Goal: Book appointment/travel/reservation

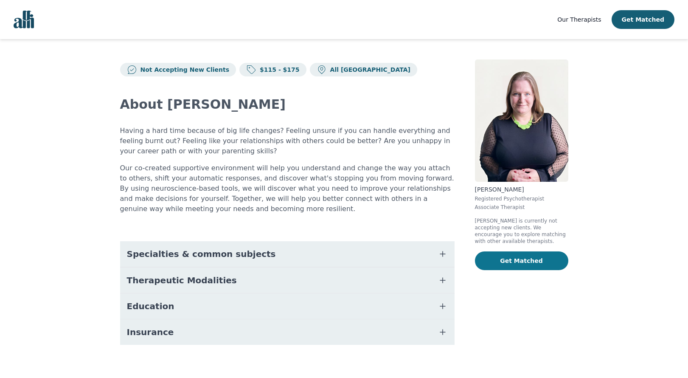
click at [507, 259] on button "Get Matched" at bounding box center [521, 260] width 93 height 19
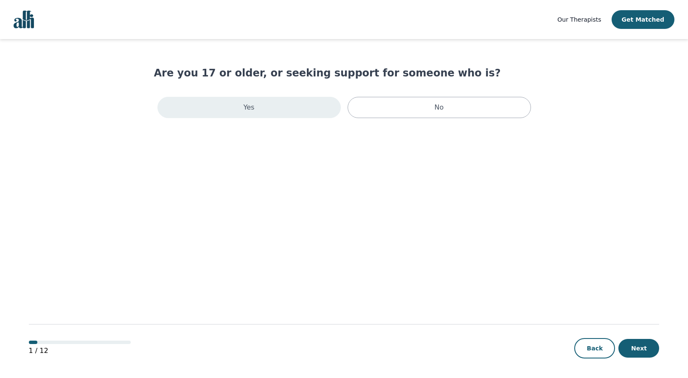
click at [303, 111] on div "Yes" at bounding box center [248, 107] width 183 height 21
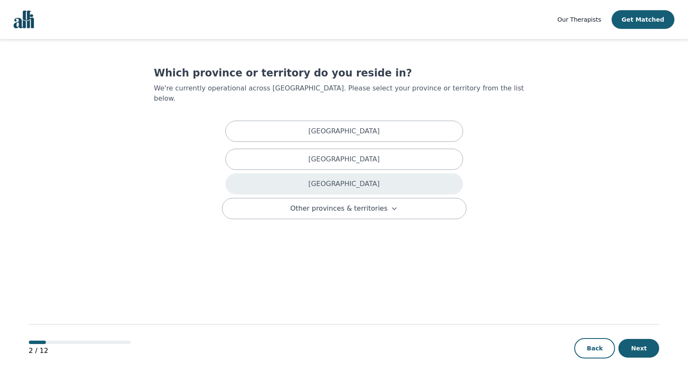
click at [310, 173] on div "Ontario" at bounding box center [344, 183] width 238 height 21
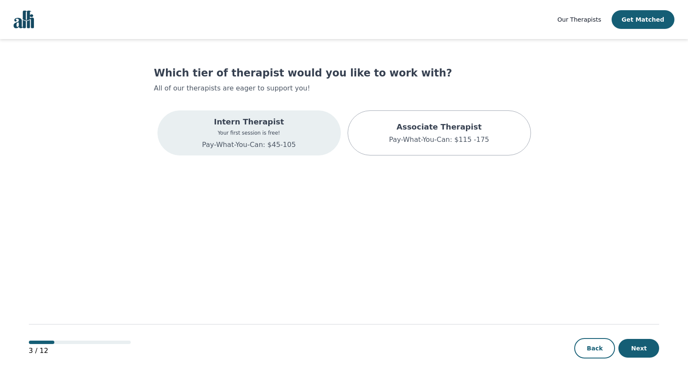
click at [304, 137] on div "Intern Therapist Your first session is free! Pay-What-You-Can: $45-105" at bounding box center [248, 132] width 183 height 45
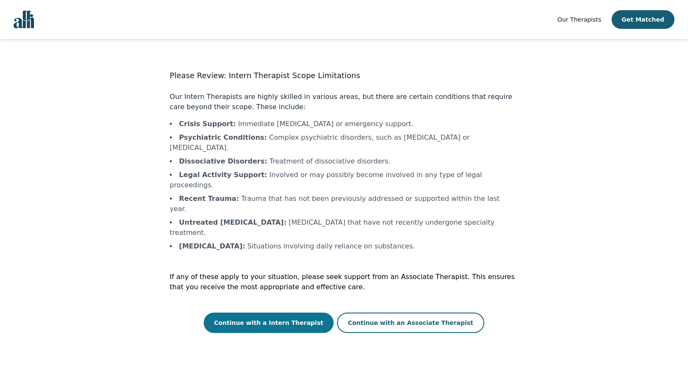
click at [302, 312] on button "Continue with a Intern Therapist" at bounding box center [269, 322] width 130 height 20
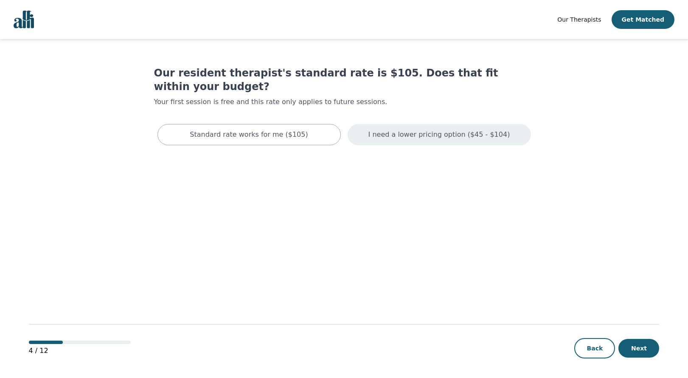
click at [396, 129] on p "I need a lower pricing option ($45 - $104)" at bounding box center [439, 134] width 142 height 10
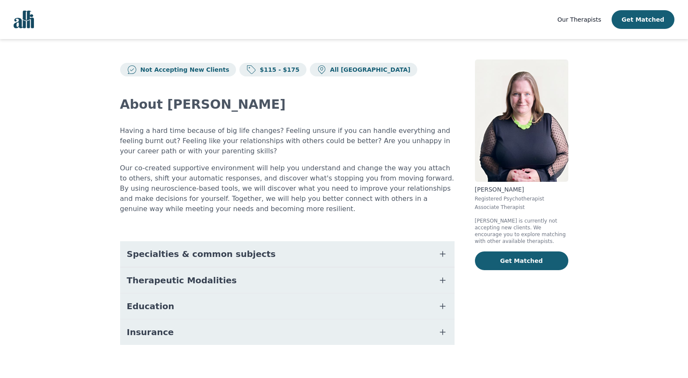
click at [205, 68] on p "Not Accepting New Clients" at bounding box center [183, 69] width 93 height 8
click at [197, 68] on p "Not Accepting New Clients" at bounding box center [183, 69] width 93 height 8
click at [26, 24] on img "Global" at bounding box center [24, 20] width 20 height 18
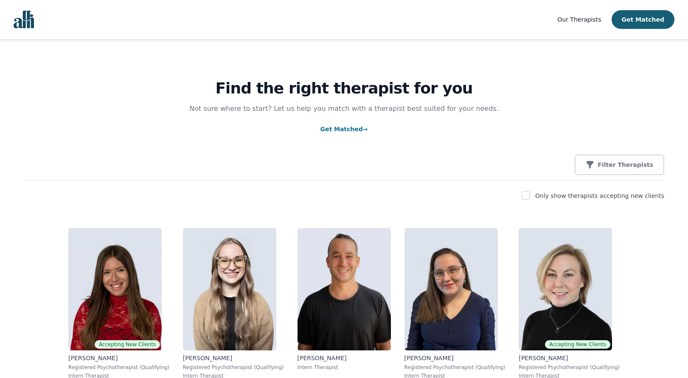
click at [589, 17] on span "Our Therapists" at bounding box center [579, 19] width 44 height 7
click at [636, 22] on button "Get Matched" at bounding box center [643, 19] width 63 height 19
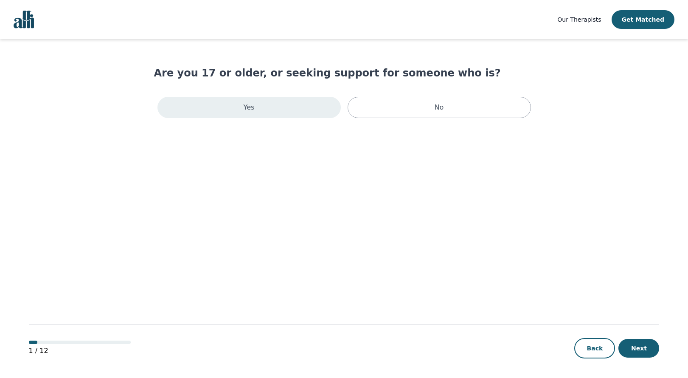
click at [276, 113] on div "Yes" at bounding box center [248, 107] width 183 height 21
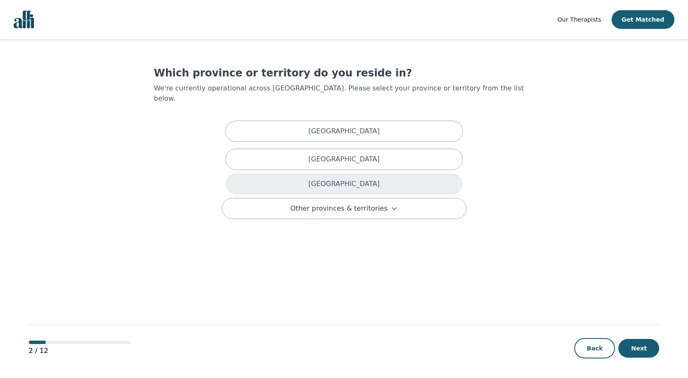
click at [280, 174] on div "Ontario" at bounding box center [344, 183] width 238 height 21
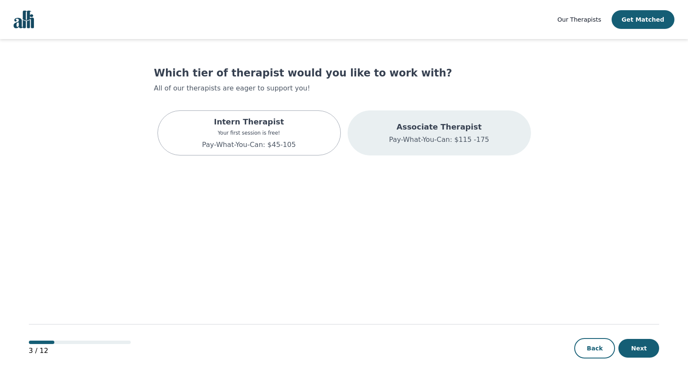
click at [383, 133] on div "Associate Therapist Pay-What-You-Can: $115 -175" at bounding box center [439, 132] width 183 height 45
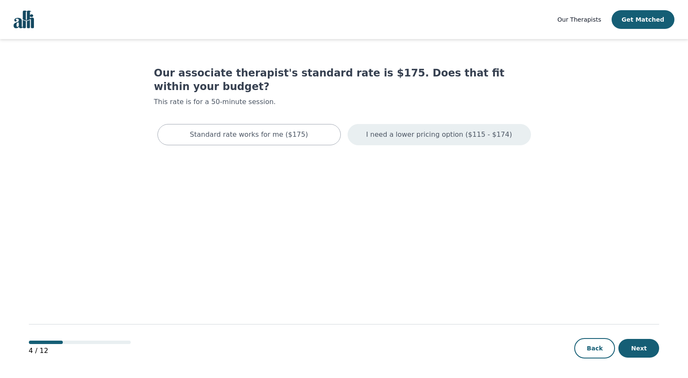
click at [384, 129] on p "I need a lower pricing option ($115 - $174)" at bounding box center [439, 134] width 146 height 10
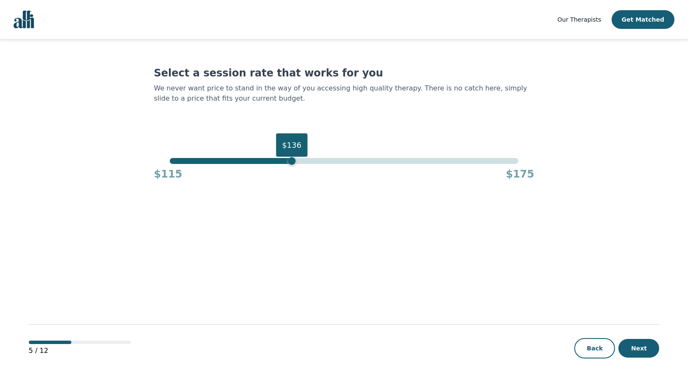
drag, startPoint x: 520, startPoint y: 162, endPoint x: 93, endPoint y: 230, distance: 432.5
click at [93, 230] on main "Select a session rate that works for you We never want price to stand in the wa…" at bounding box center [344, 209] width 631 height 340
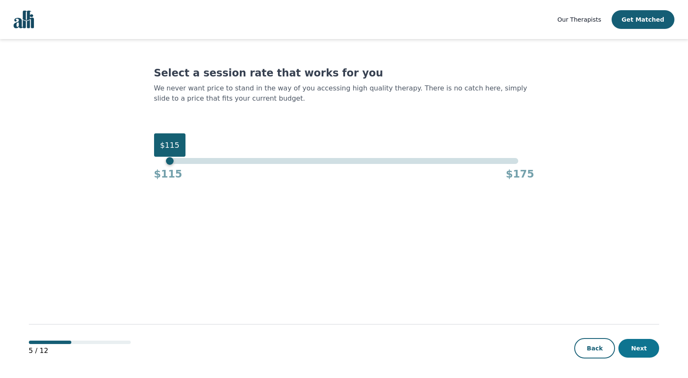
click at [643, 343] on button "Next" at bounding box center [638, 348] width 41 height 19
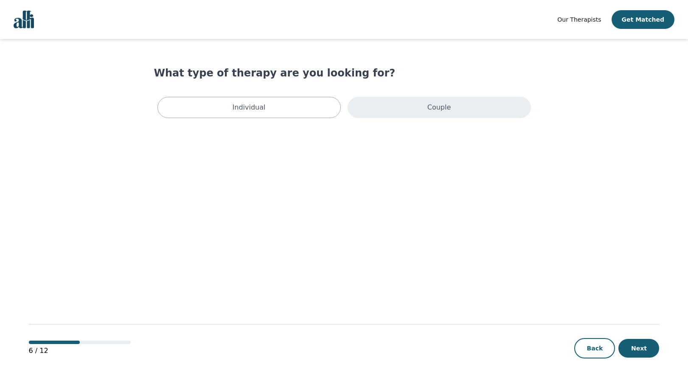
click at [398, 102] on div "Couple" at bounding box center [439, 107] width 183 height 21
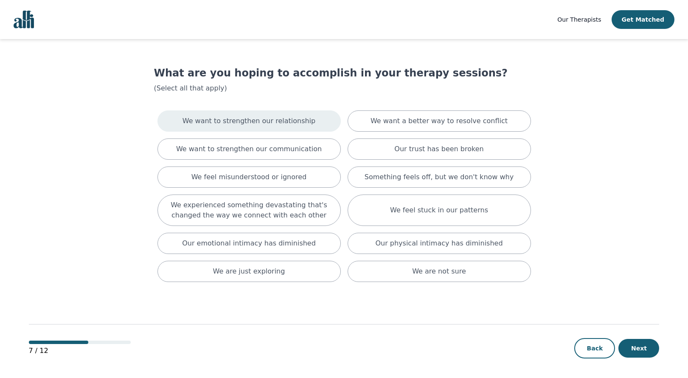
click at [293, 118] on p "We want to strengthen our relationship" at bounding box center [249, 121] width 133 height 10
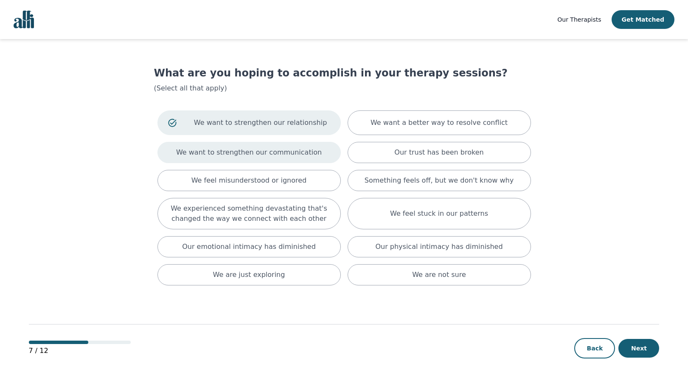
click at [308, 156] on p "We want to strengthen our communication" at bounding box center [249, 152] width 146 height 10
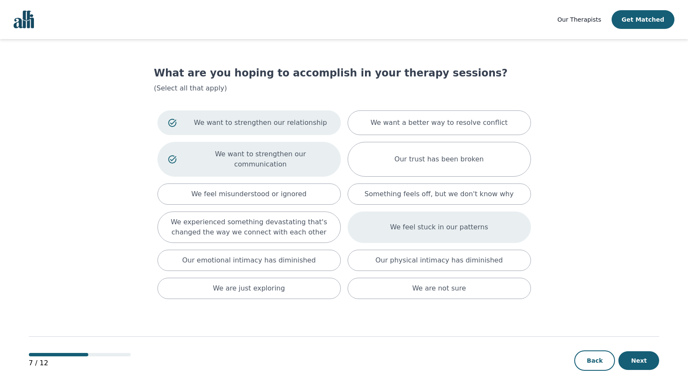
click at [375, 212] on div "We feel stuck in our patterns" at bounding box center [439, 226] width 183 height 31
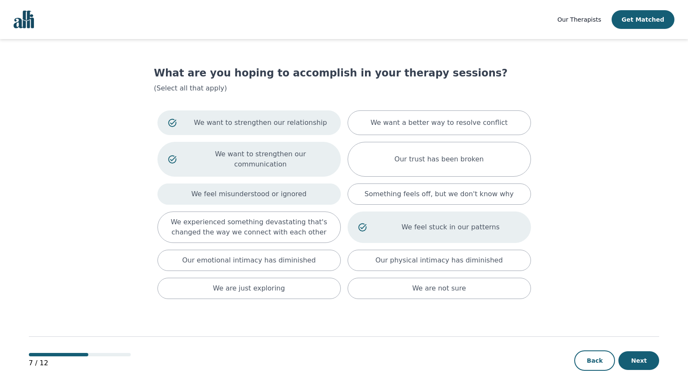
click at [275, 189] on p "We feel misunderstood or ignored" at bounding box center [248, 194] width 115 height 10
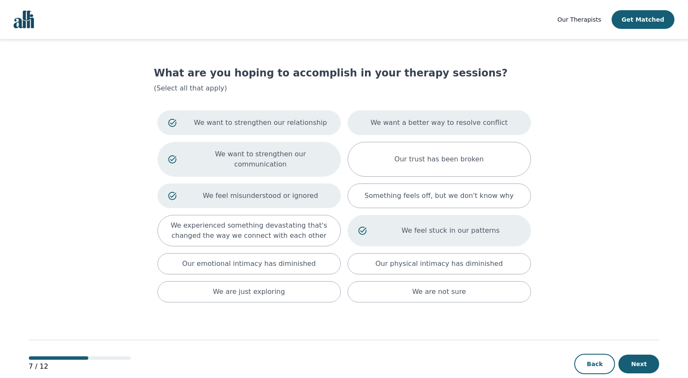
click at [384, 121] on p "We want a better way to resolve conflict" at bounding box center [439, 123] width 137 height 10
click at [314, 286] on div "We are just exploring" at bounding box center [248, 291] width 183 height 21
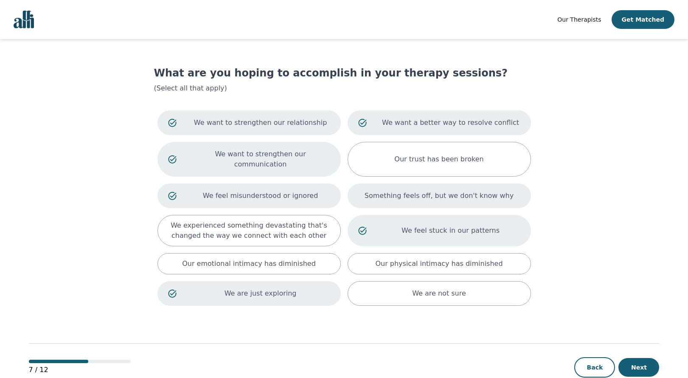
click at [409, 191] on div "Something feels off, but we don't know why" at bounding box center [439, 195] width 183 height 25
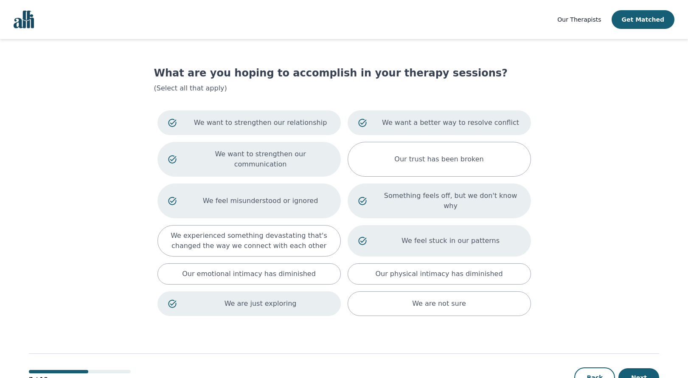
drag, startPoint x: 634, startPoint y: 353, endPoint x: 618, endPoint y: 282, distance: 73.0
click at [618, 282] on main "What are you hoping to accomplish in your therapy sessions? (Select all that ap…" at bounding box center [344, 223] width 631 height 369
click at [635, 368] on button "Next" at bounding box center [638, 377] width 41 height 19
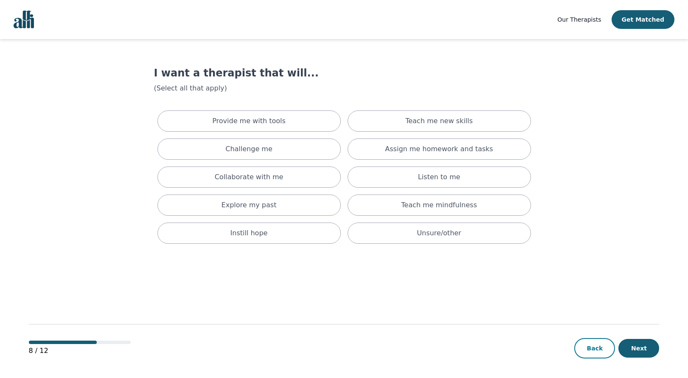
click at [595, 344] on button "Back" at bounding box center [594, 348] width 41 height 20
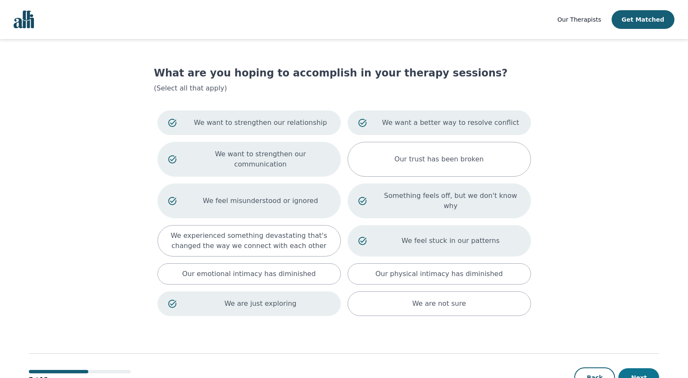
click at [645, 368] on button "Next" at bounding box center [638, 377] width 41 height 19
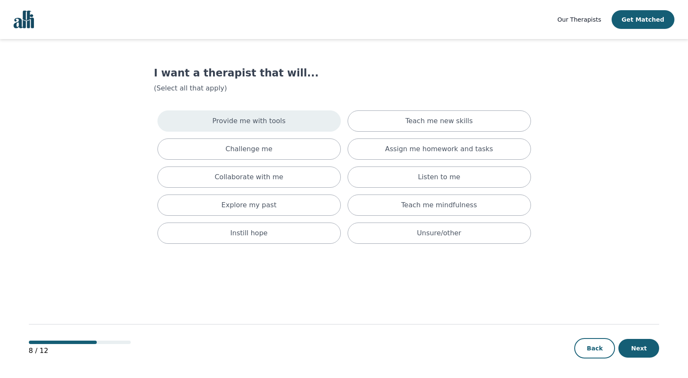
click at [306, 122] on div "Provide me with tools" at bounding box center [248, 120] width 183 height 21
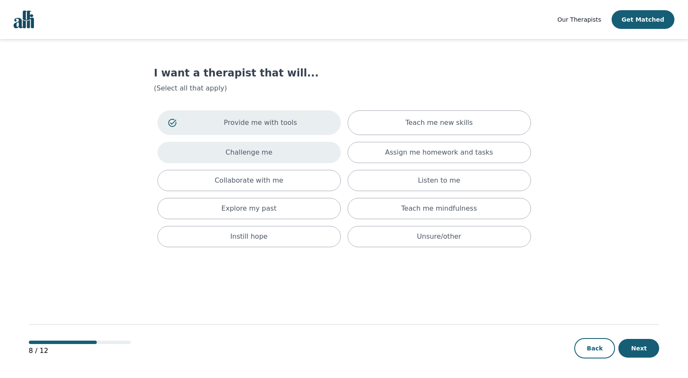
click at [305, 148] on div "Challenge me" at bounding box center [248, 152] width 183 height 21
click at [587, 347] on button "Back" at bounding box center [594, 348] width 41 height 20
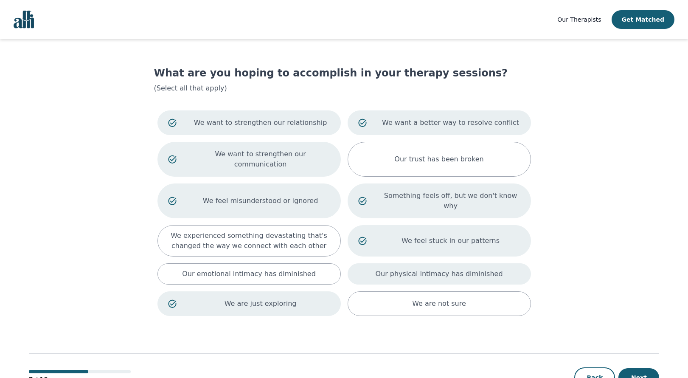
click at [468, 269] on p "Our physical intimacy has diminished" at bounding box center [438, 274] width 127 height 10
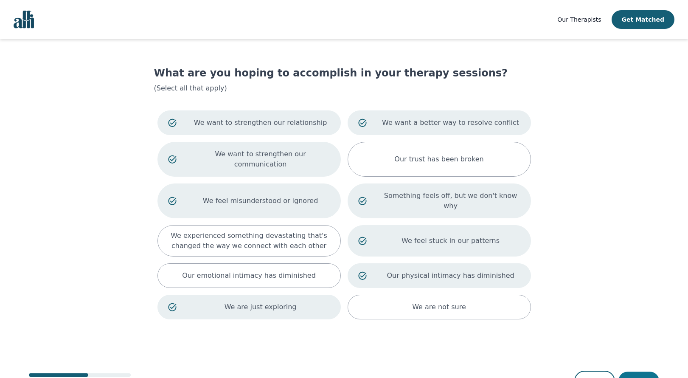
click at [636, 371] on button "Next" at bounding box center [638, 380] width 41 height 19
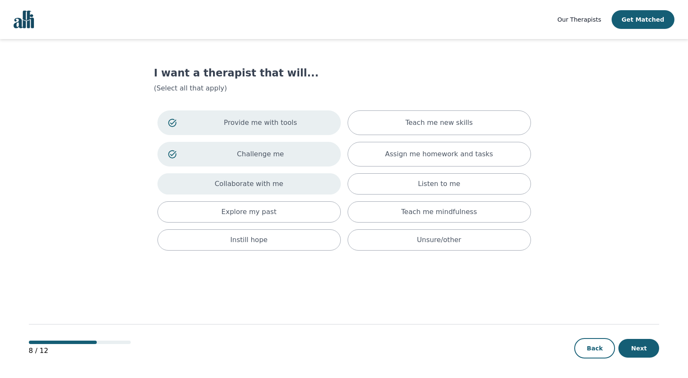
click at [315, 186] on div "Collaborate with me" at bounding box center [248, 183] width 183 height 21
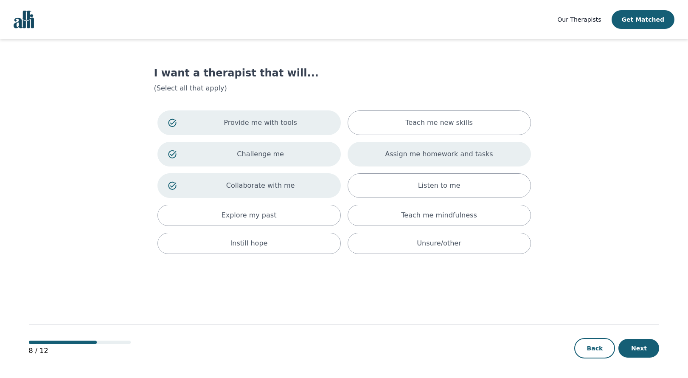
click at [394, 151] on p "Assign me homework and tasks" at bounding box center [439, 154] width 108 height 10
click at [303, 247] on div "Instill hope" at bounding box center [248, 243] width 183 height 21
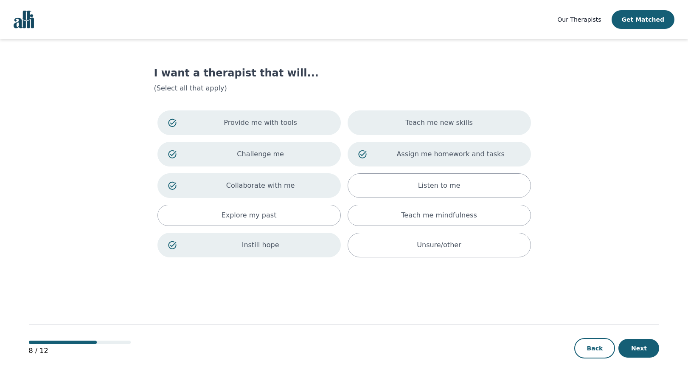
click at [492, 124] on div "Teach me new skills" at bounding box center [439, 122] width 183 height 25
click at [632, 342] on button "Next" at bounding box center [638, 348] width 41 height 19
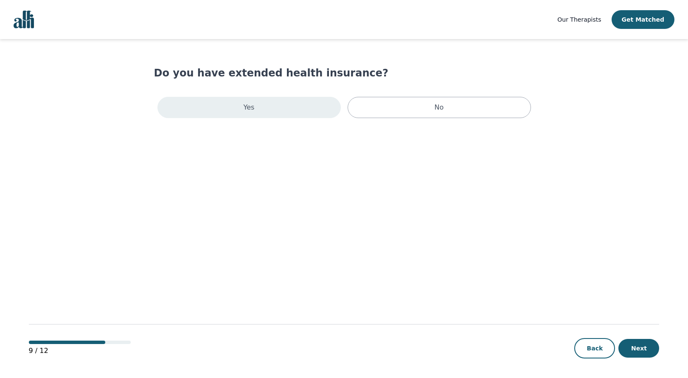
click at [305, 104] on div "Yes" at bounding box center [248, 107] width 183 height 21
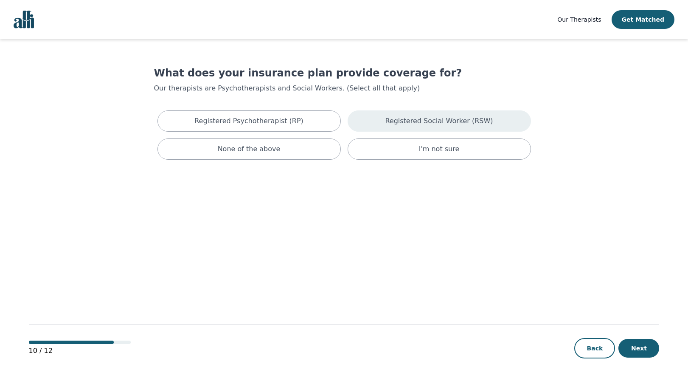
click at [379, 125] on div "Registered Social Worker (RSW)" at bounding box center [439, 120] width 183 height 21
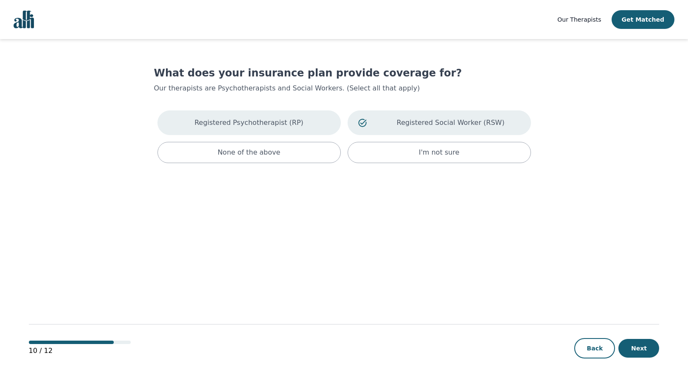
click at [312, 128] on div "Registered Psychotherapist (RP)" at bounding box center [248, 122] width 183 height 25
click at [639, 349] on button "Next" at bounding box center [638, 348] width 41 height 19
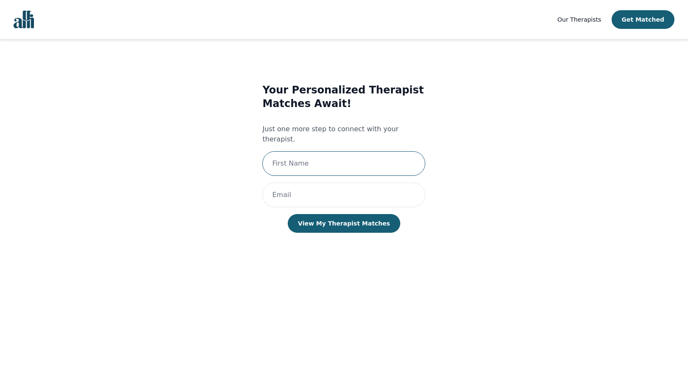
click at [373, 160] on input "text" at bounding box center [343, 163] width 163 height 25
type input "Ansh"
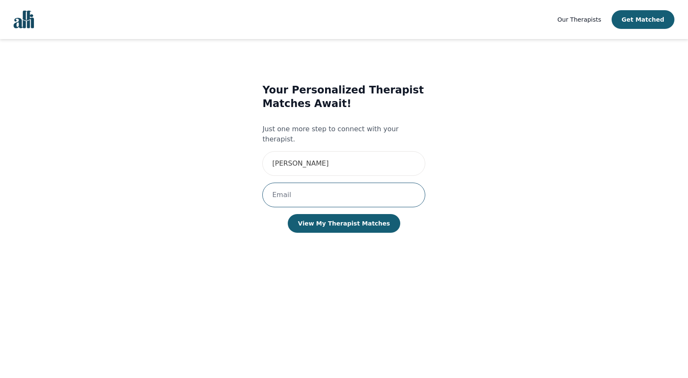
click at [351, 187] on input "email" at bounding box center [343, 195] width 163 height 25
type input "anshrvohra@gmail.com"
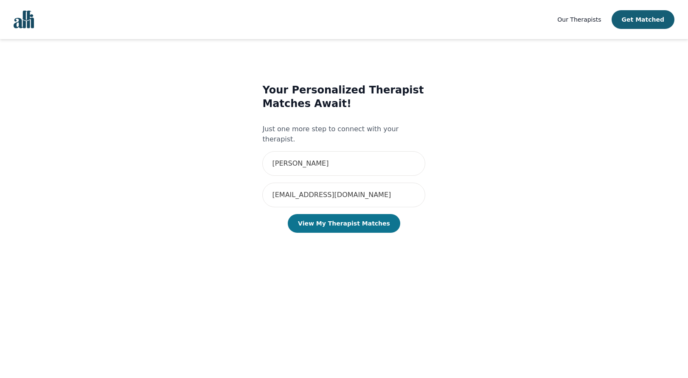
click at [343, 217] on button "View My Therapist Matches" at bounding box center [344, 223] width 112 height 19
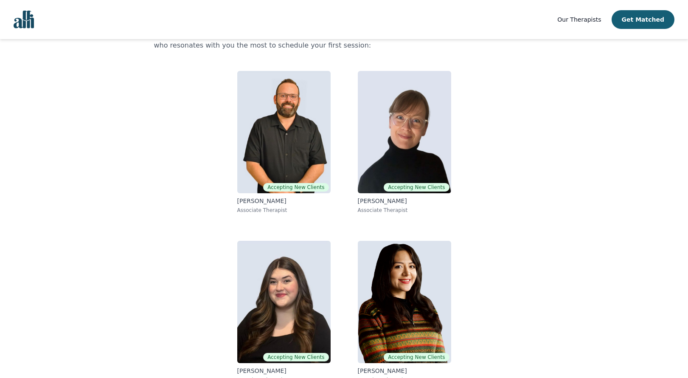
scroll to position [65, 0]
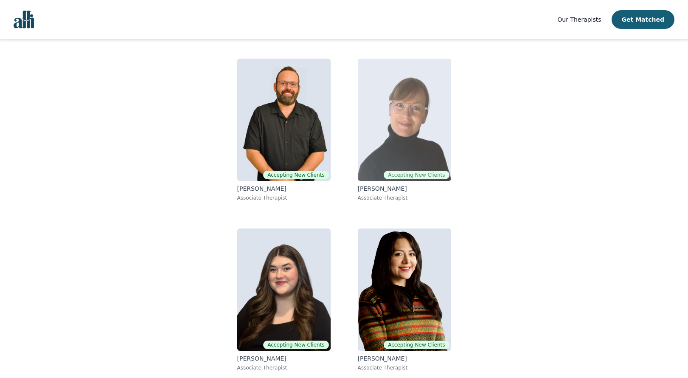
click at [422, 149] on img at bounding box center [404, 120] width 93 height 122
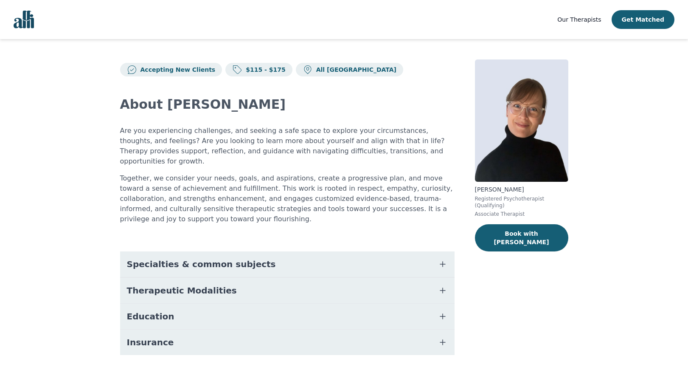
click at [347, 251] on button "Specialties & common subjects" at bounding box center [287, 263] width 334 height 25
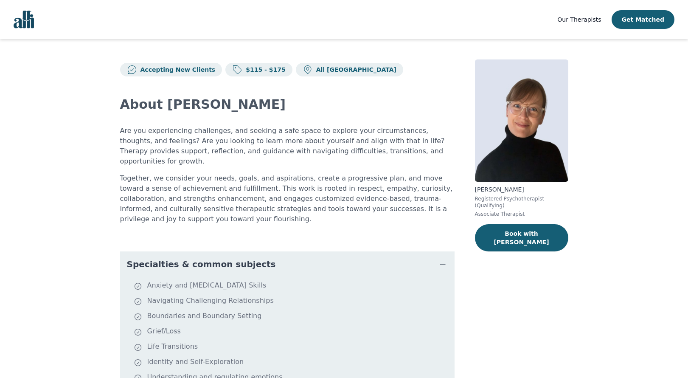
click at [346, 253] on button "Specialties & common subjects" at bounding box center [287, 263] width 334 height 25
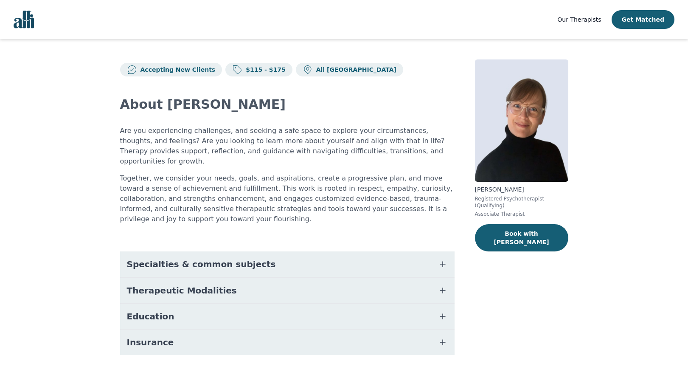
scroll to position [8, 0]
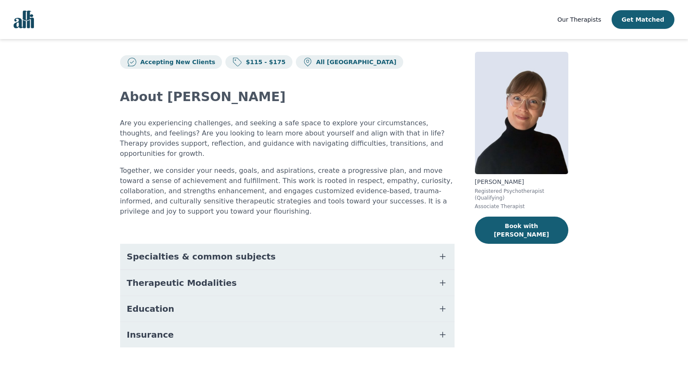
click at [340, 270] on button "Therapeutic Modalities" at bounding box center [287, 282] width 334 height 25
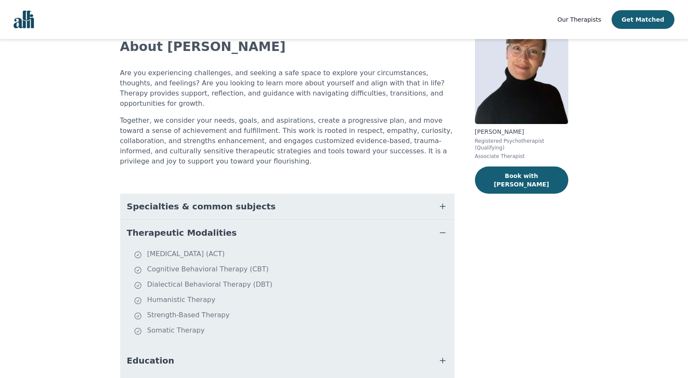
scroll to position [59, 0]
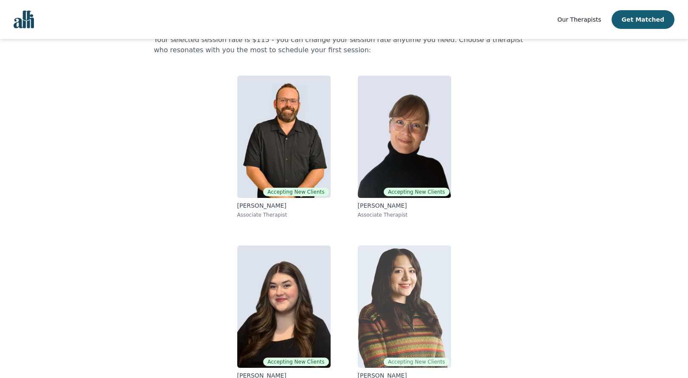
click at [369, 260] on img at bounding box center [404, 306] width 93 height 122
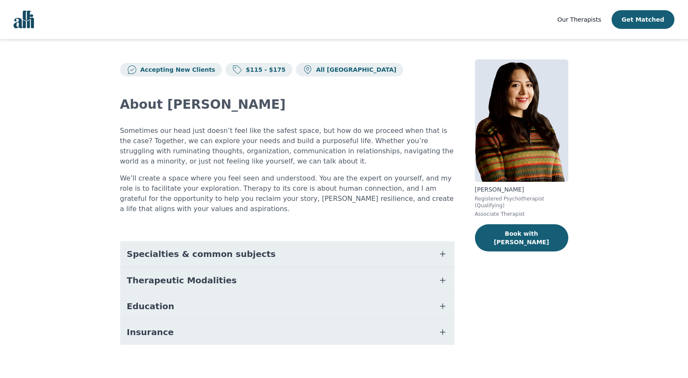
click at [341, 247] on button "Specialties & common subjects" at bounding box center [287, 253] width 334 height 25
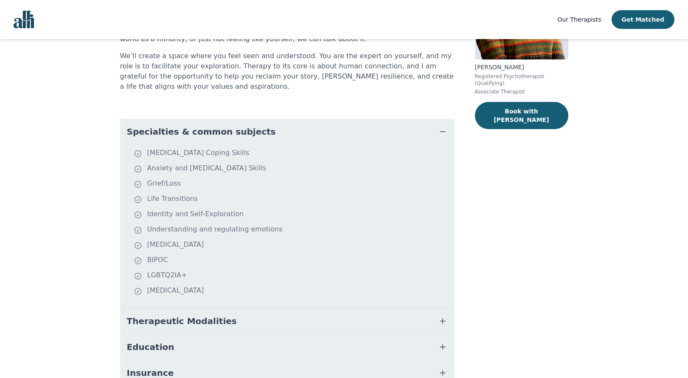
click at [316, 330] on button "Therapeutic Modalities" at bounding box center [287, 320] width 334 height 25
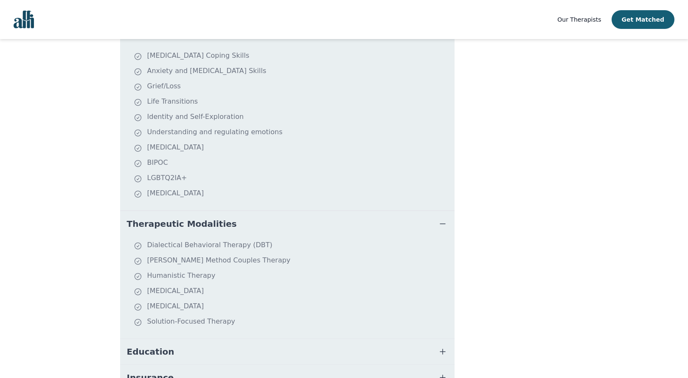
scroll to position [230, 0]
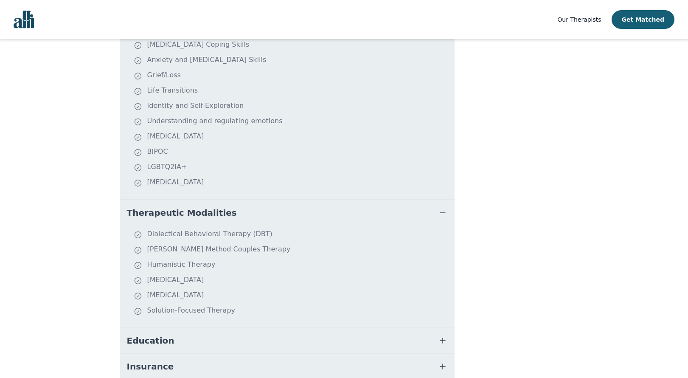
click at [315, 344] on button "Education" at bounding box center [287, 340] width 334 height 25
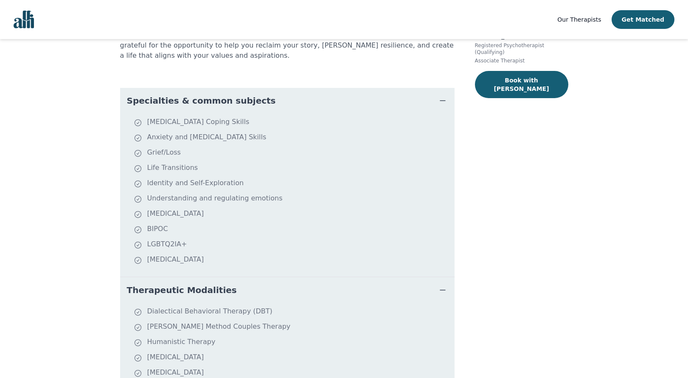
scroll to position [180, 0]
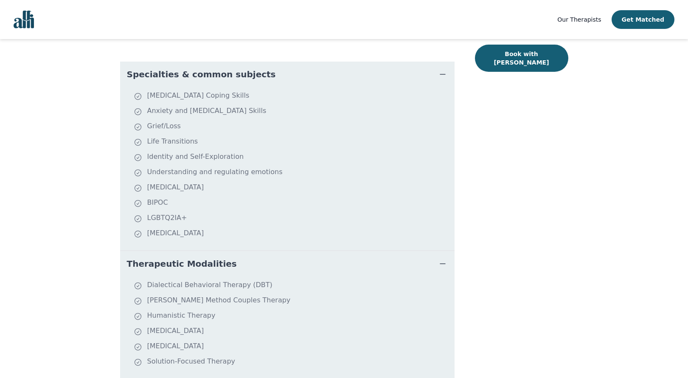
scroll to position [48, 0]
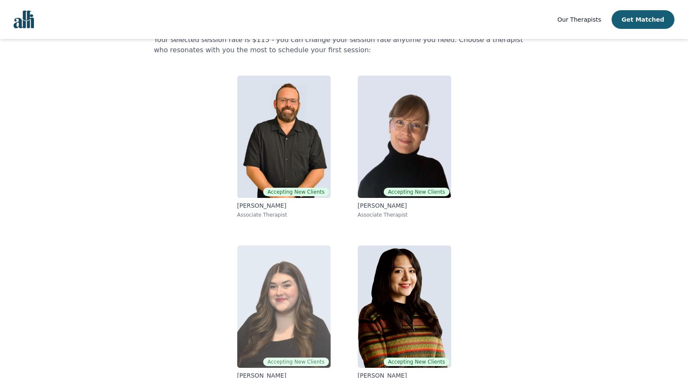
click at [294, 302] on img at bounding box center [283, 306] width 93 height 122
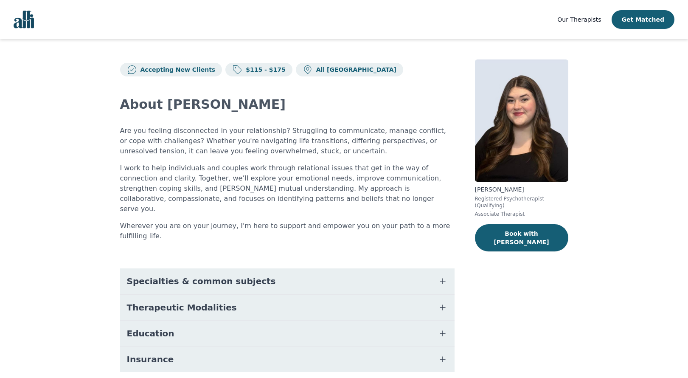
scroll to position [14, 0]
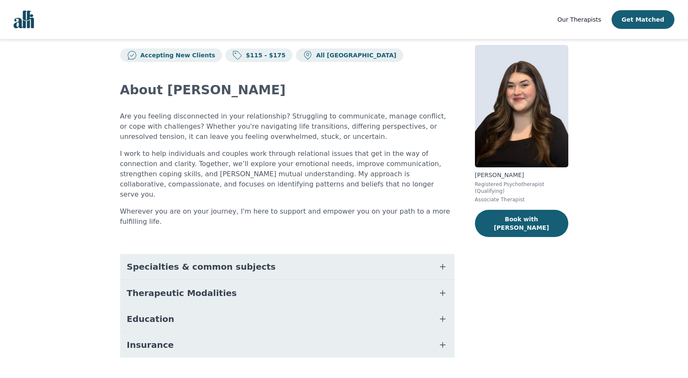
click at [300, 280] on button "Therapeutic Modalities" at bounding box center [287, 292] width 334 height 25
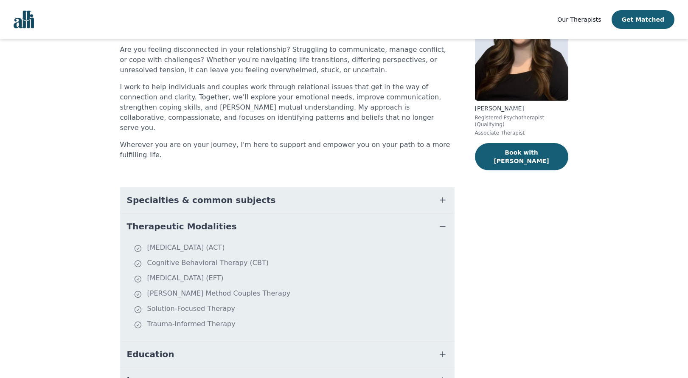
scroll to position [74, 0]
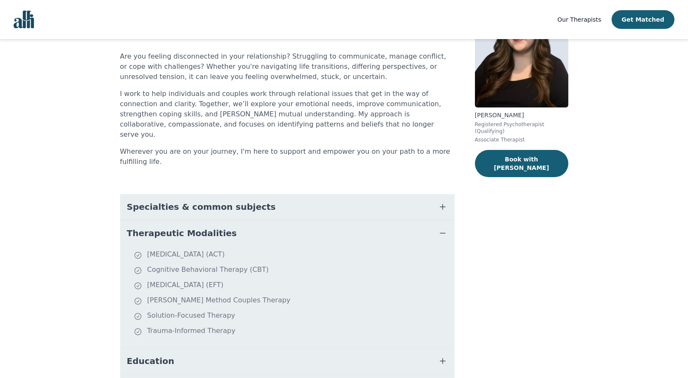
click at [288, 194] on button "Specialties & common subjects" at bounding box center [287, 206] width 334 height 25
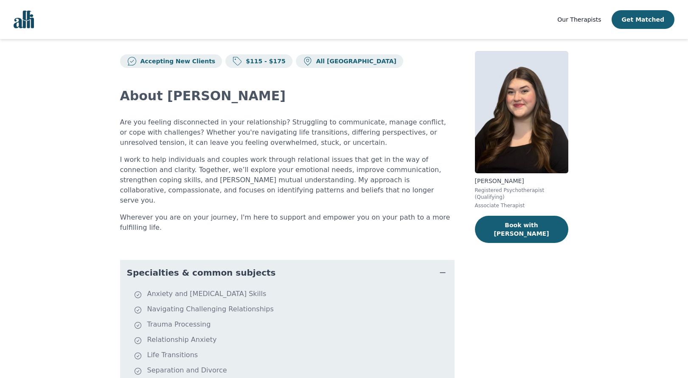
scroll to position [6, 0]
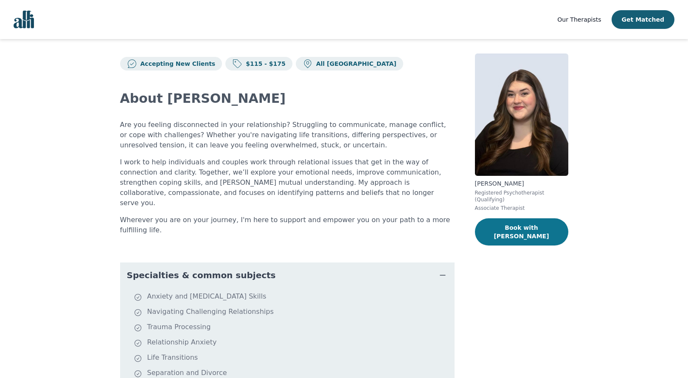
click at [491, 231] on button "Book with [PERSON_NAME]" at bounding box center [521, 231] width 93 height 27
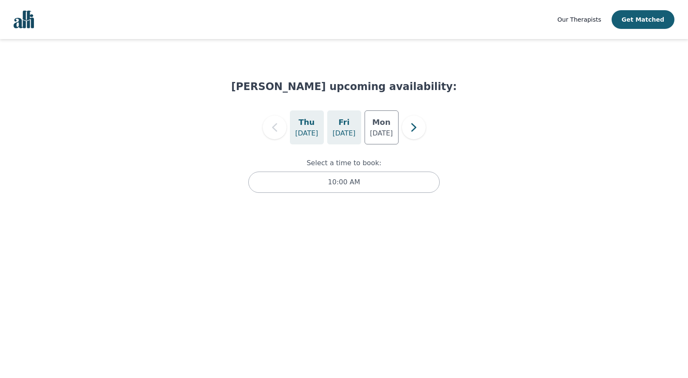
click at [351, 134] on p "Aug 22" at bounding box center [343, 133] width 23 height 10
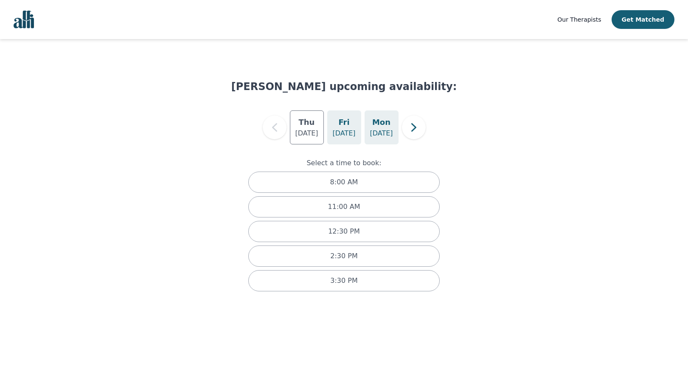
click at [385, 138] on p "Aug 25" at bounding box center [381, 133] width 23 height 10
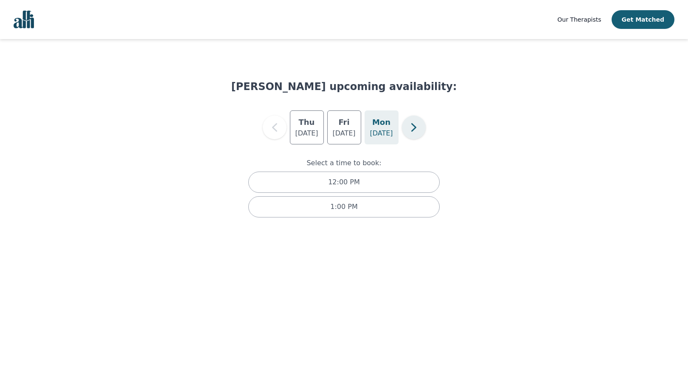
click at [412, 128] on icon "button" at bounding box center [413, 127] width 17 height 17
click at [349, 141] on div "Wed Aug 27" at bounding box center [344, 127] width 34 height 34
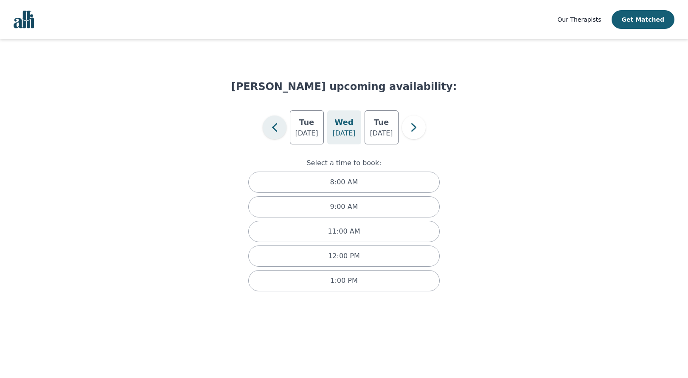
click at [278, 132] on icon "button" at bounding box center [274, 127] width 17 height 17
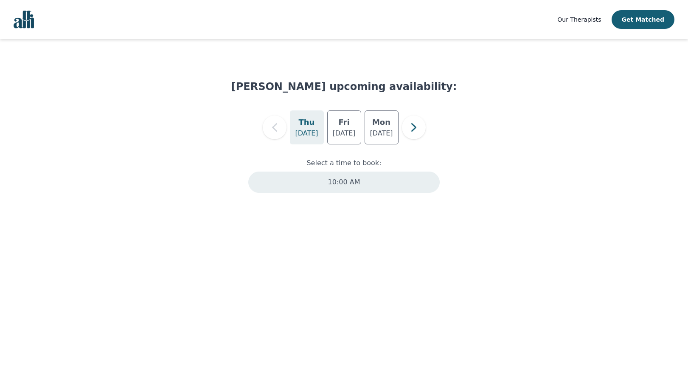
click at [315, 183] on div "10:00 AM" at bounding box center [344, 181] width 192 height 21
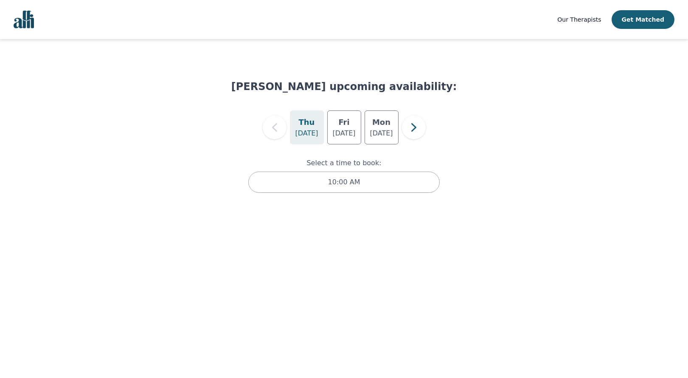
click at [267, 87] on h1 "Olivia Snow's upcoming availability:" at bounding box center [344, 87] width 226 height 14
click at [307, 87] on h1 "Olivia Snow's upcoming availability:" at bounding box center [344, 87] width 226 height 14
copy h1 "Olivia Snow's"
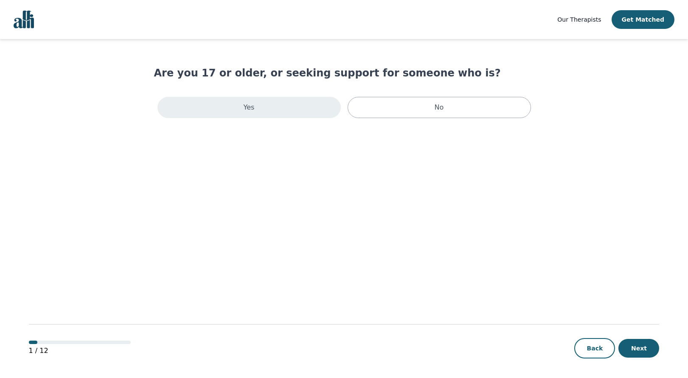
click at [311, 116] on div "Yes" at bounding box center [248, 107] width 183 height 21
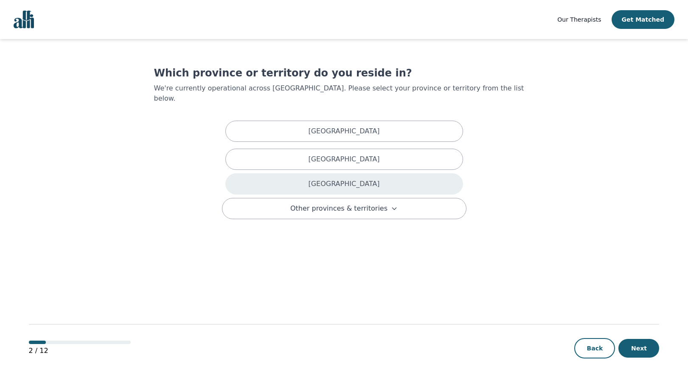
click at [315, 178] on div "[GEOGRAPHIC_DATA]" at bounding box center [344, 183] width 238 height 21
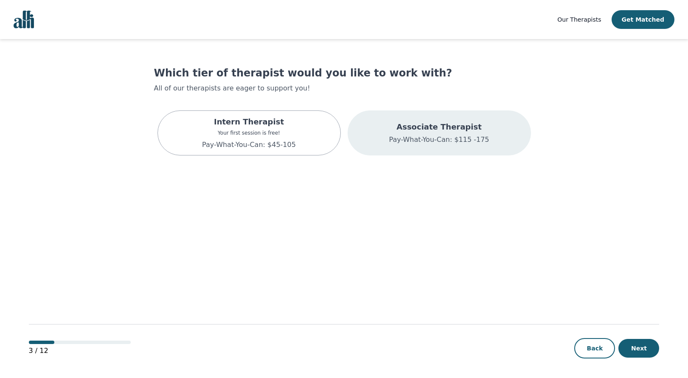
click at [374, 143] on div "Associate Therapist Pay-What-You-Can: $115 -175" at bounding box center [439, 132] width 183 height 45
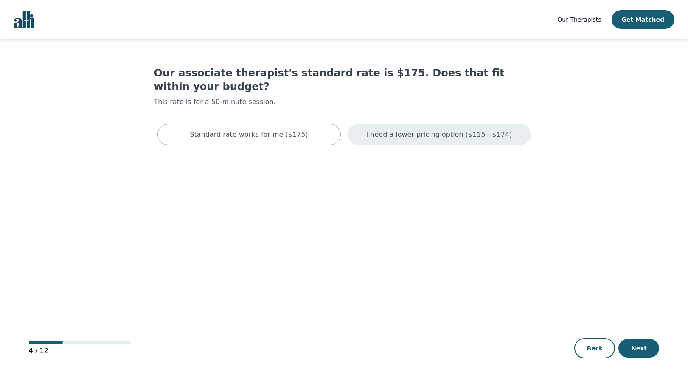
click at [380, 129] on p "I need a lower pricing option ($115 - $174)" at bounding box center [439, 134] width 146 height 10
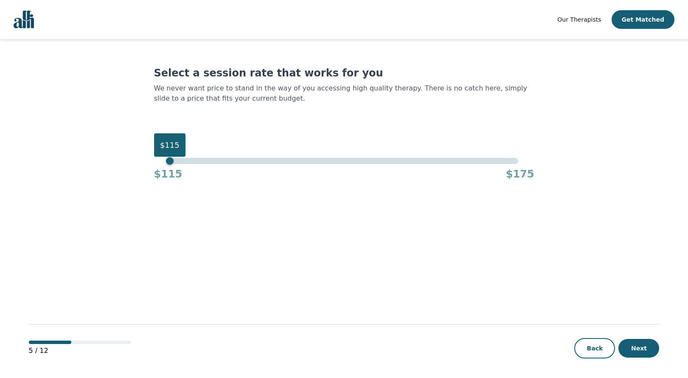
drag, startPoint x: 520, startPoint y: 163, endPoint x: 87, endPoint y: 178, distance: 432.4
click at [87, 178] on main "Select a session rate that works for you We never want price to stand in the wa…" at bounding box center [344, 209] width 631 height 340
click at [632, 342] on button "Next" at bounding box center [638, 348] width 41 height 19
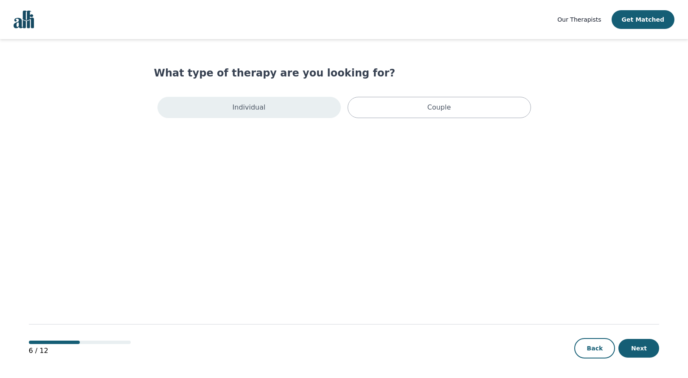
click at [315, 109] on div "Individual" at bounding box center [248, 107] width 183 height 21
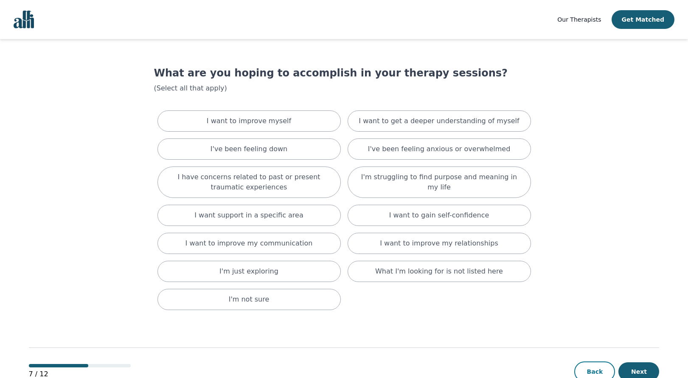
click at [590, 366] on button "Back" at bounding box center [594, 371] width 41 height 20
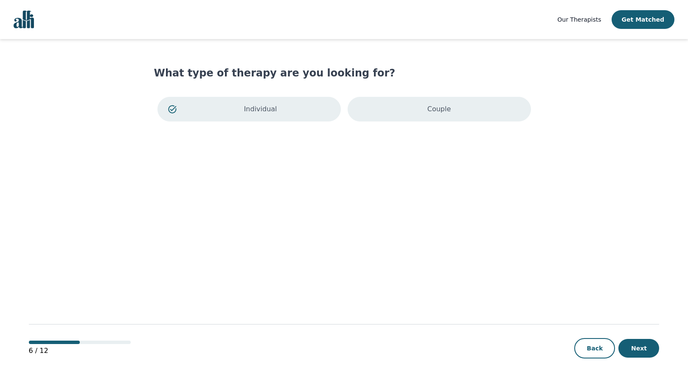
click at [422, 112] on div "Couple" at bounding box center [439, 109] width 183 height 25
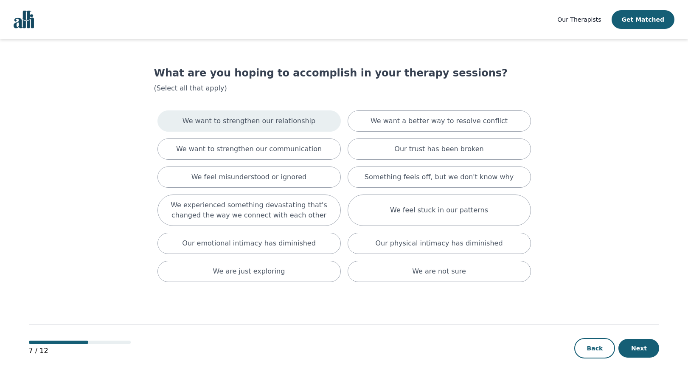
click at [275, 120] on p "We want to strengthen our relationship" at bounding box center [249, 121] width 133 height 10
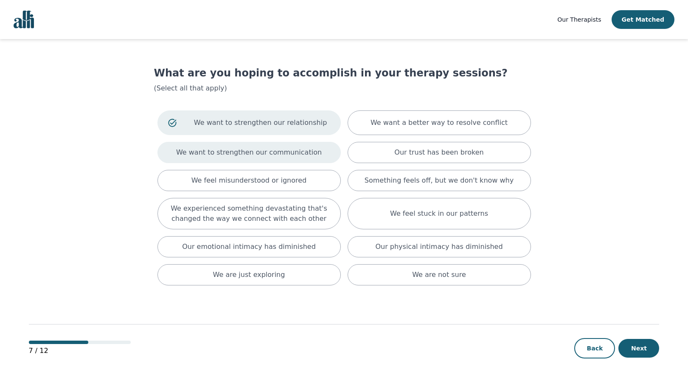
click at [274, 148] on p "We want to strengthen our communication" at bounding box center [249, 152] width 146 height 10
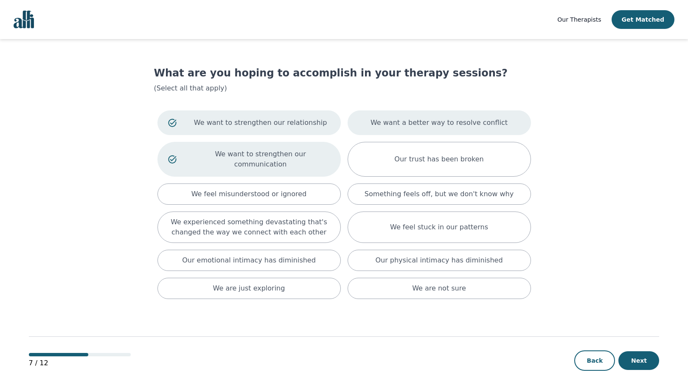
click at [375, 126] on div "We want a better way to resolve conflict" at bounding box center [439, 122] width 183 height 25
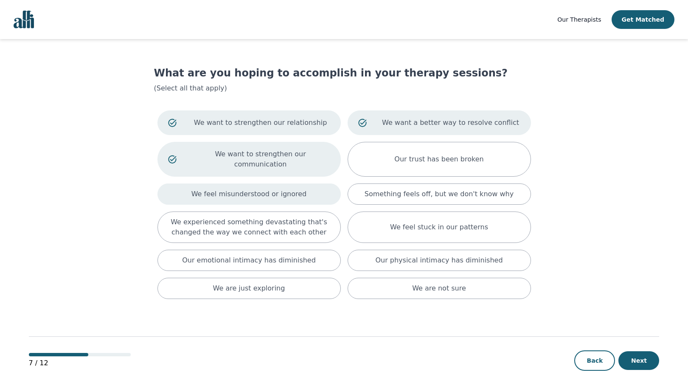
click at [298, 189] on p "We feel misunderstood or ignored" at bounding box center [248, 194] width 115 height 10
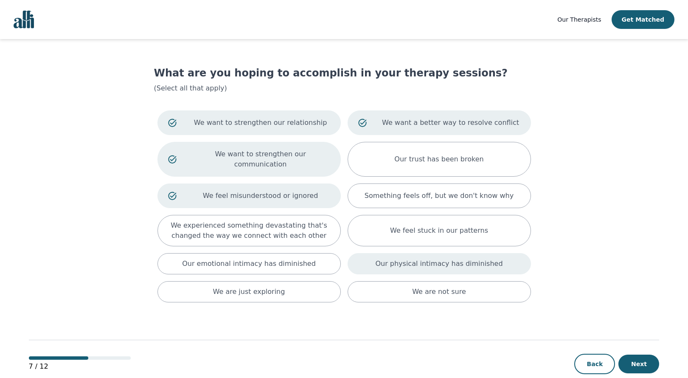
click at [407, 259] on p "Our physical intimacy has diminished" at bounding box center [438, 264] width 127 height 10
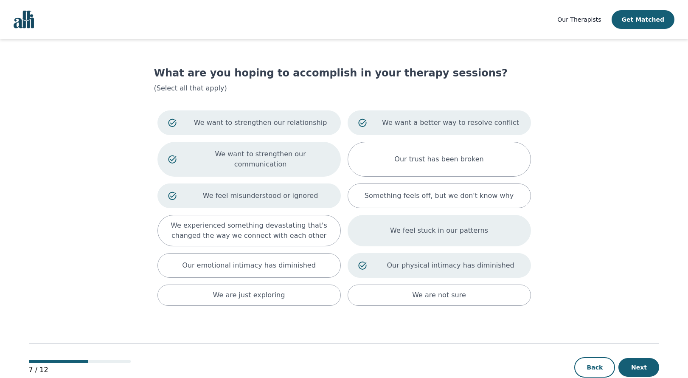
click at [405, 215] on div "We feel stuck in our patterns" at bounding box center [439, 230] width 183 height 31
click at [636, 358] on button "Next" at bounding box center [638, 367] width 41 height 19
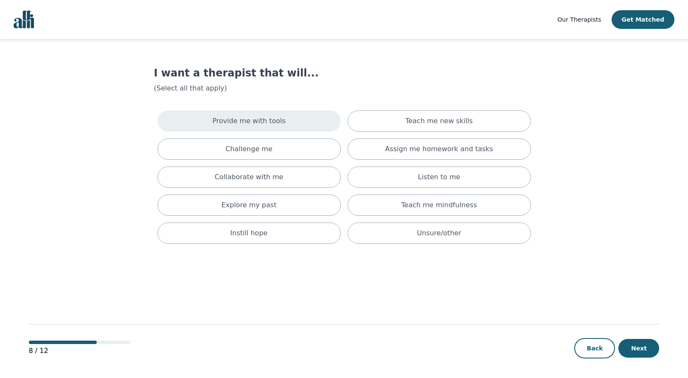
click at [298, 120] on div "Provide me with tools" at bounding box center [248, 120] width 183 height 21
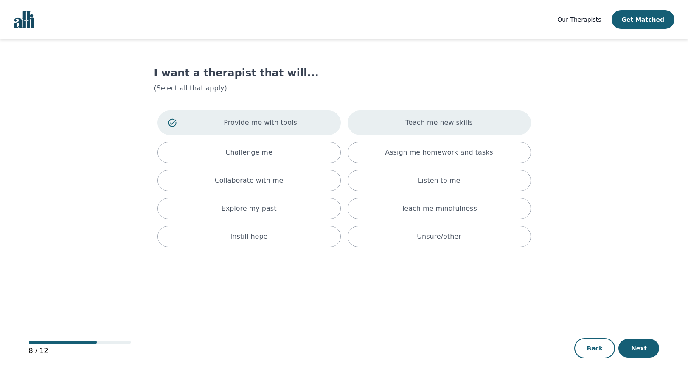
click at [372, 122] on div "Teach me new skills" at bounding box center [439, 122] width 183 height 25
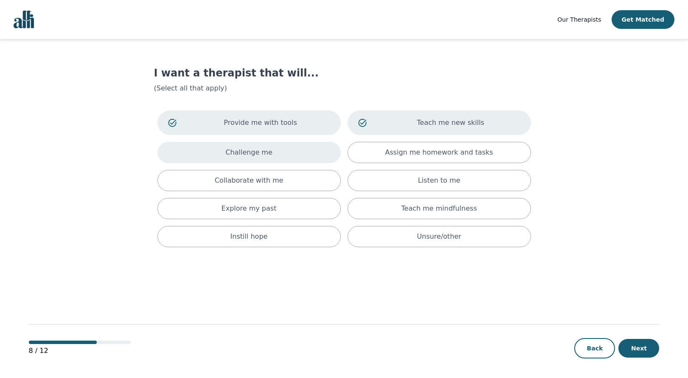
click at [293, 160] on div "Challenge me" at bounding box center [248, 152] width 183 height 21
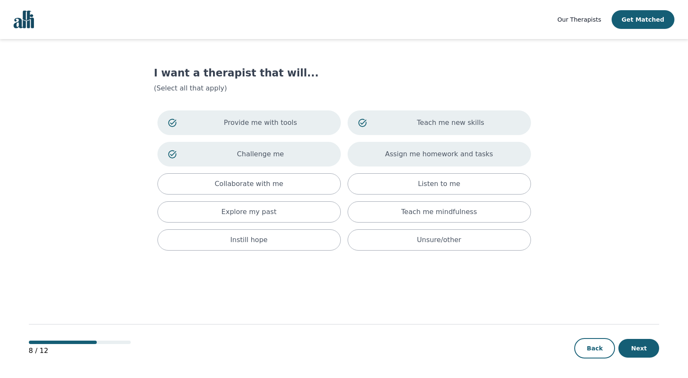
click at [365, 154] on div "Assign me homework and tasks" at bounding box center [439, 154] width 183 height 25
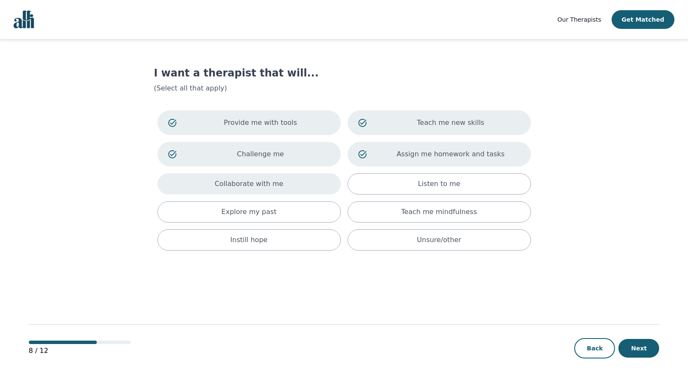
click at [296, 189] on div "Collaborate with me" at bounding box center [248, 183] width 183 height 21
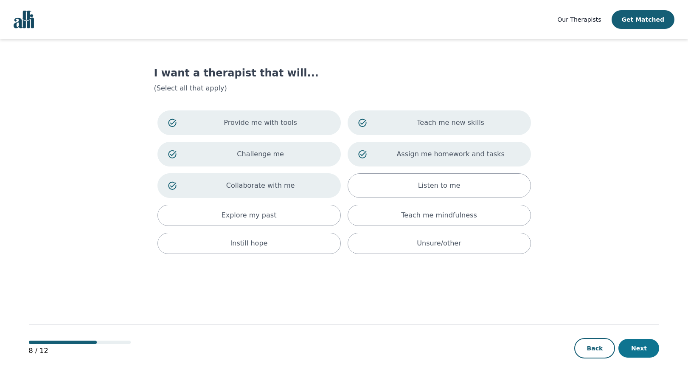
click at [645, 345] on button "Next" at bounding box center [638, 348] width 41 height 19
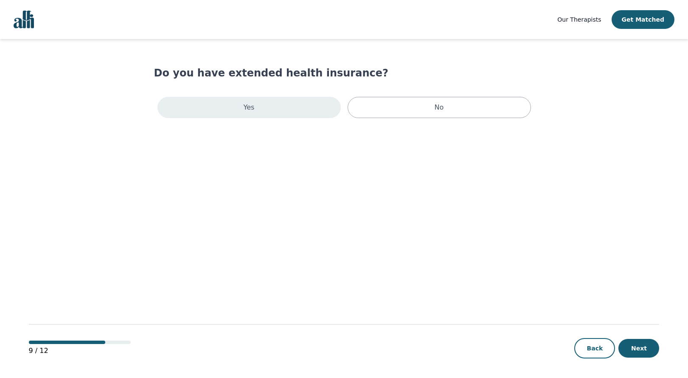
click at [293, 107] on div "Yes" at bounding box center [248, 107] width 183 height 21
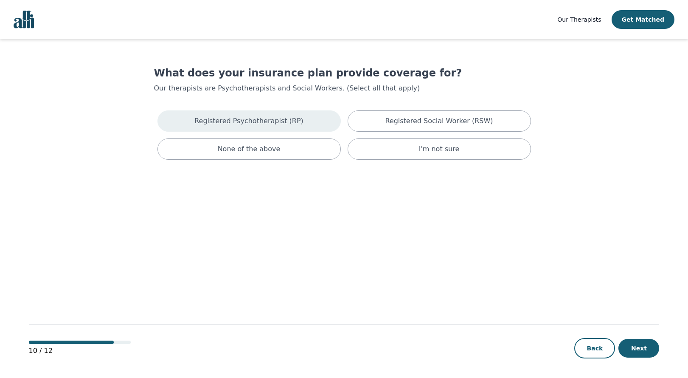
click at [312, 114] on div "Registered Psychotherapist (RP)" at bounding box center [248, 120] width 183 height 21
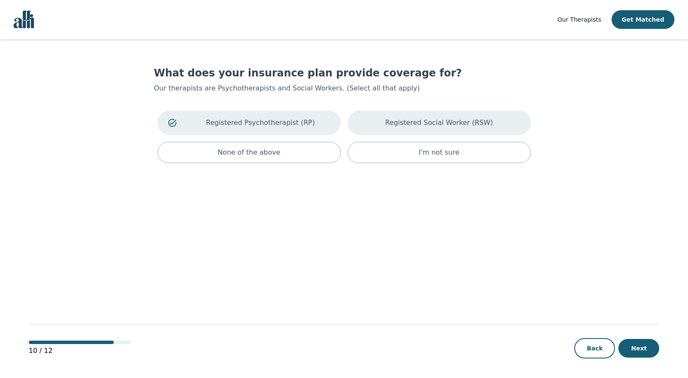
click at [388, 116] on div "Registered Social Worker (RSW)" at bounding box center [439, 122] width 183 height 25
click at [633, 352] on button "Next" at bounding box center [638, 348] width 41 height 19
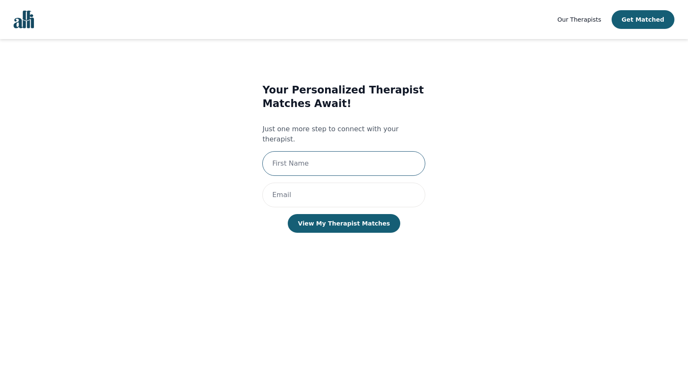
click at [347, 151] on input "text" at bounding box center [343, 163] width 163 height 25
type input "Ansh"
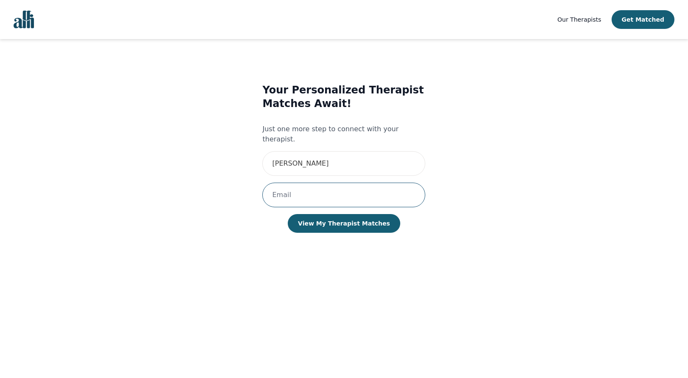
click at [329, 188] on input "email" at bounding box center [343, 195] width 163 height 25
type input "anshrvohra@gmail.com"
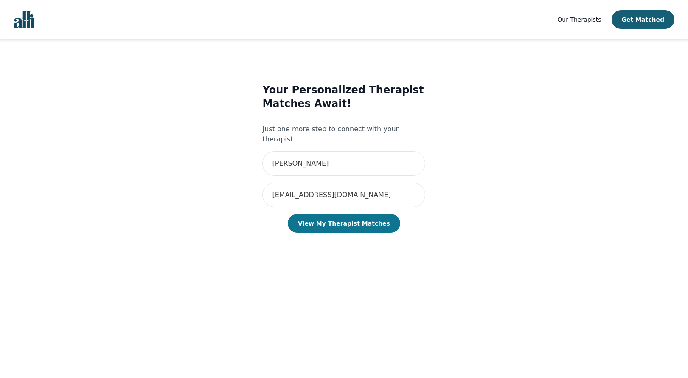
click at [329, 214] on button "View My Therapist Matches" at bounding box center [344, 223] width 112 height 19
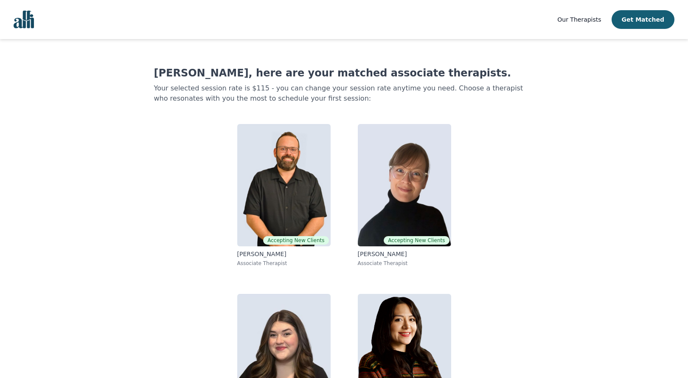
scroll to position [65, 0]
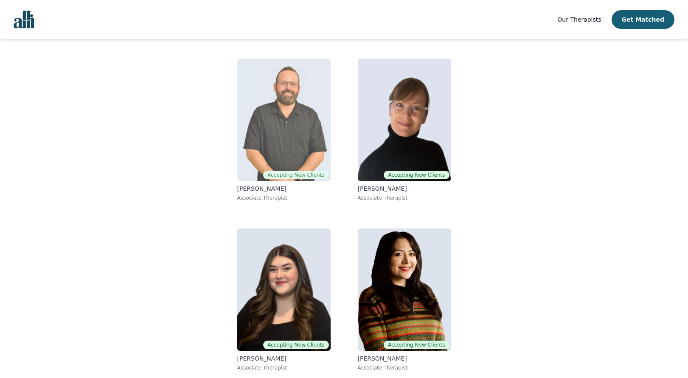
click at [289, 113] on img at bounding box center [283, 120] width 93 height 122
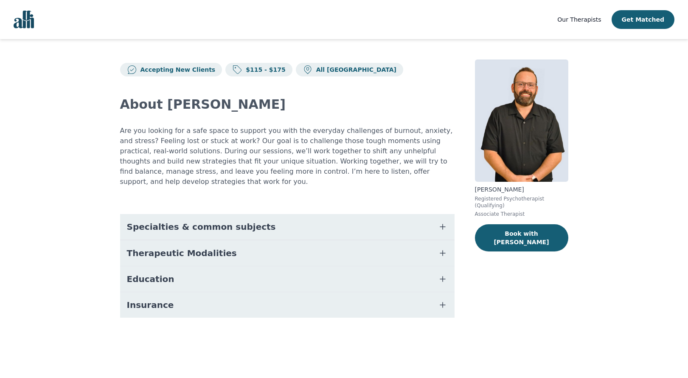
click at [289, 240] on button "Therapeutic Modalities" at bounding box center [287, 252] width 334 height 25
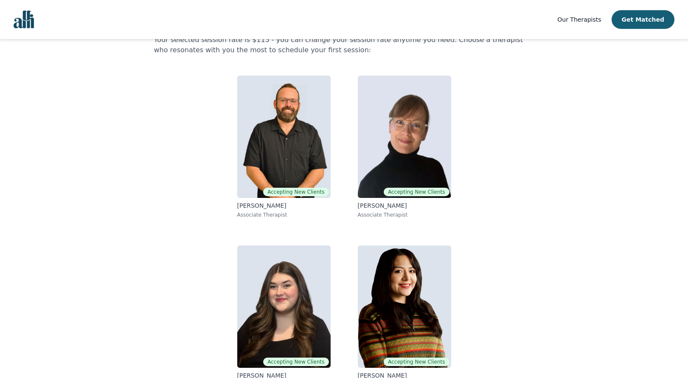
scroll to position [65, 0]
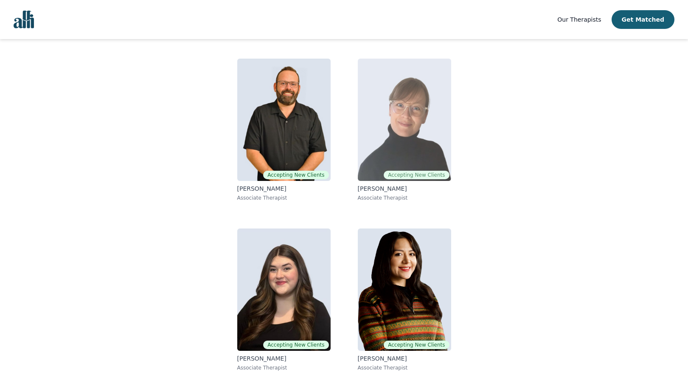
click at [379, 130] on img at bounding box center [404, 120] width 93 height 122
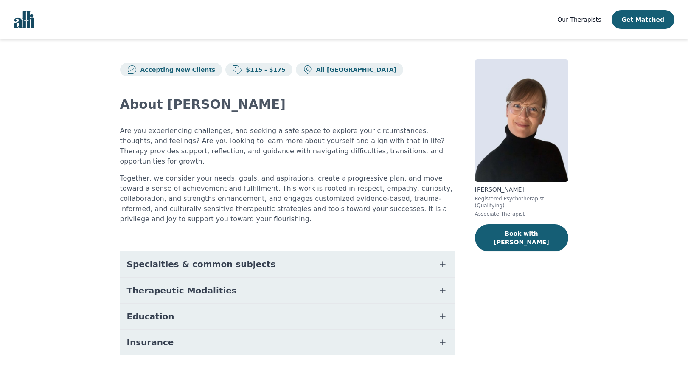
scroll to position [8, 0]
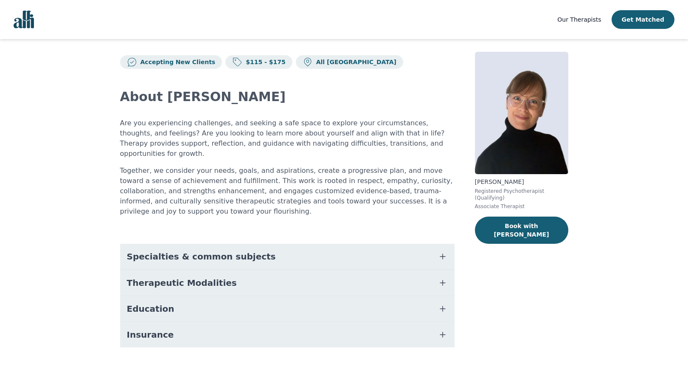
click at [320, 273] on button "Therapeutic Modalities" at bounding box center [287, 282] width 334 height 25
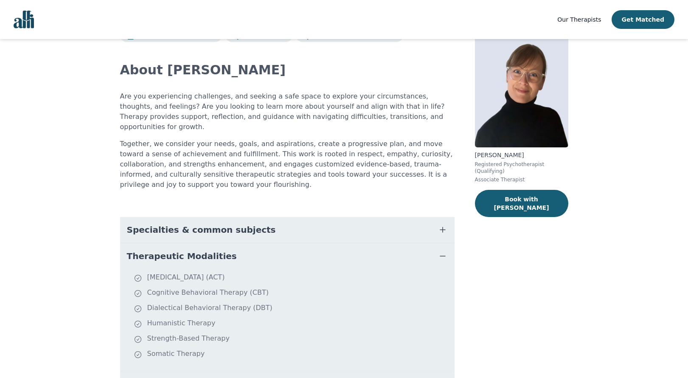
scroll to position [37, 0]
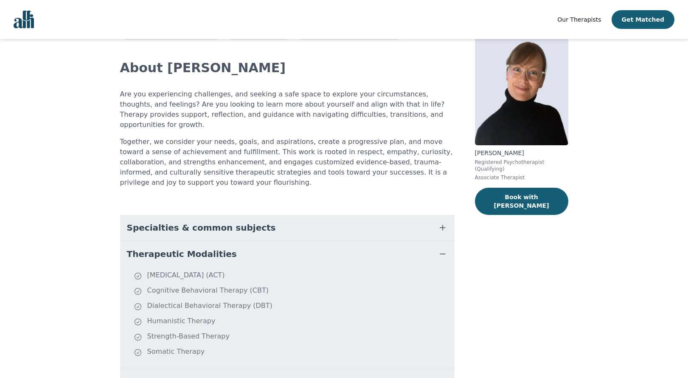
click at [497, 151] on p "[PERSON_NAME]" at bounding box center [521, 153] width 93 height 8
click at [490, 152] on p "[PERSON_NAME]" at bounding box center [521, 153] width 93 height 8
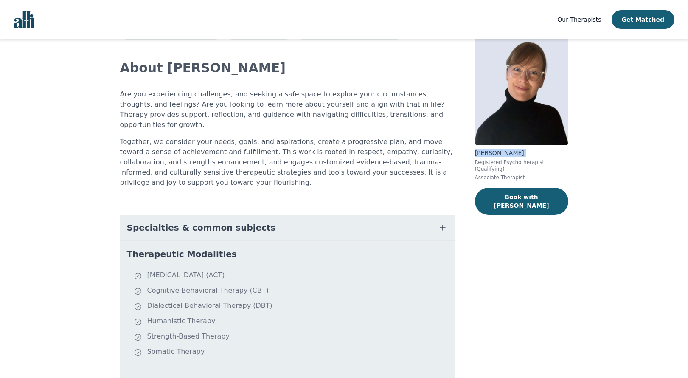
copy p "[PERSON_NAME]"
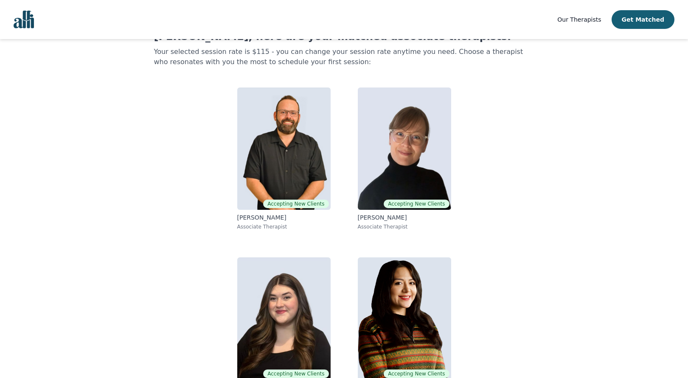
scroll to position [65, 0]
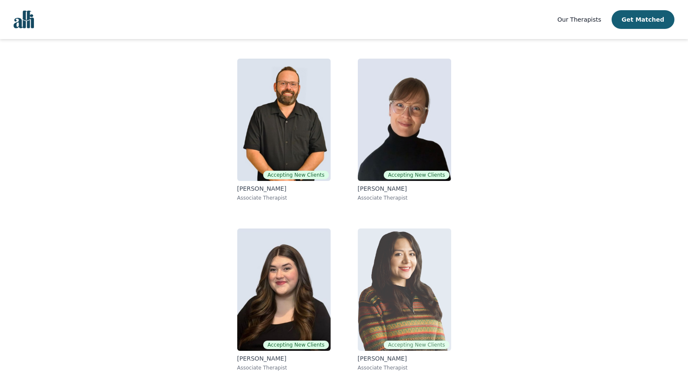
click at [390, 243] on img at bounding box center [404, 289] width 93 height 122
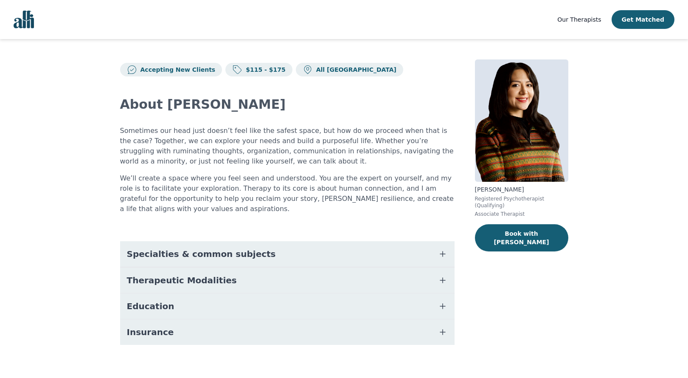
click at [266, 277] on button "Therapeutic Modalities" at bounding box center [287, 279] width 334 height 25
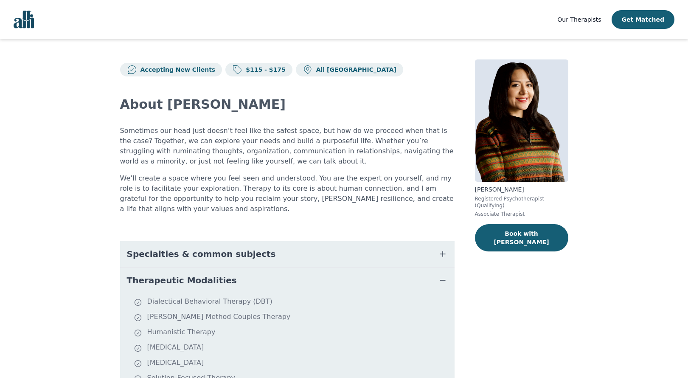
click at [481, 191] on p "[PERSON_NAME]" at bounding box center [521, 189] width 93 height 8
copy p "[PERSON_NAME]"
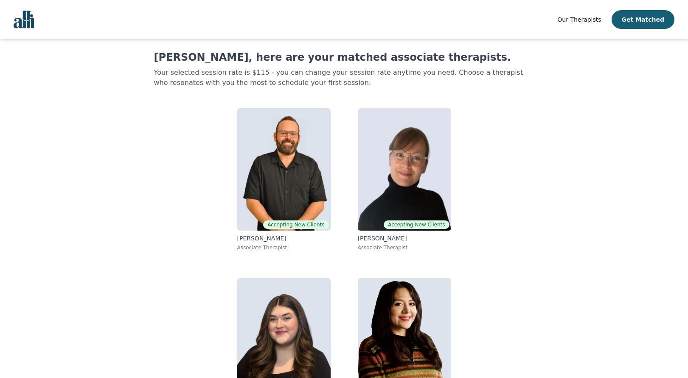
scroll to position [65, 0]
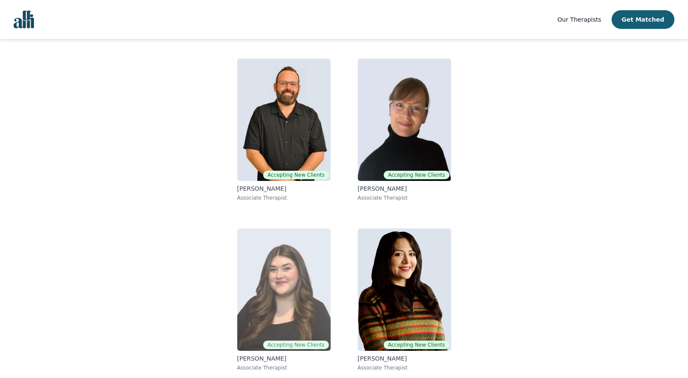
click at [296, 274] on img at bounding box center [283, 289] width 93 height 122
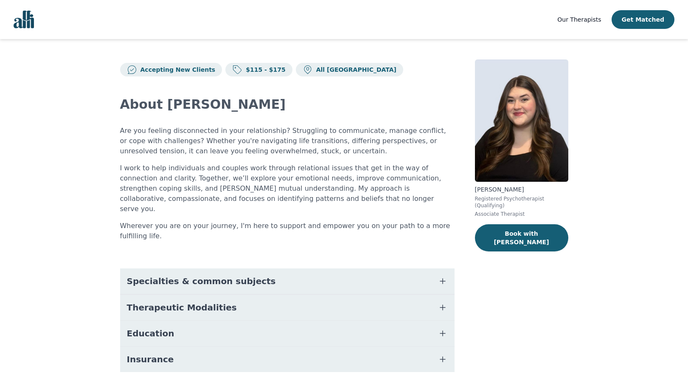
scroll to position [6, 0]
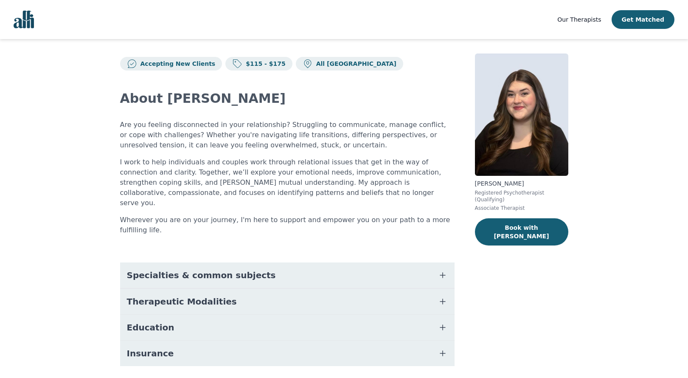
click at [290, 315] on button "Education" at bounding box center [287, 327] width 334 height 25
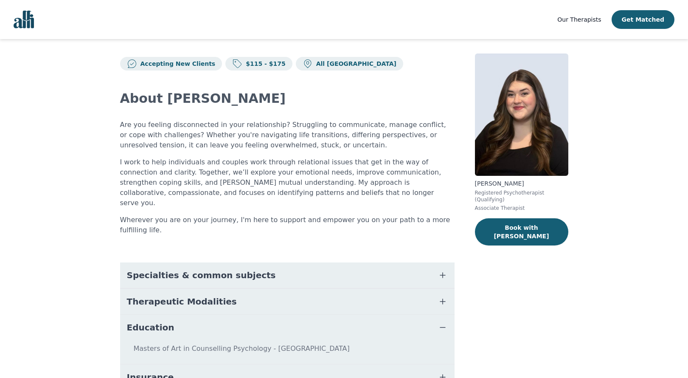
scroll to position [38, 0]
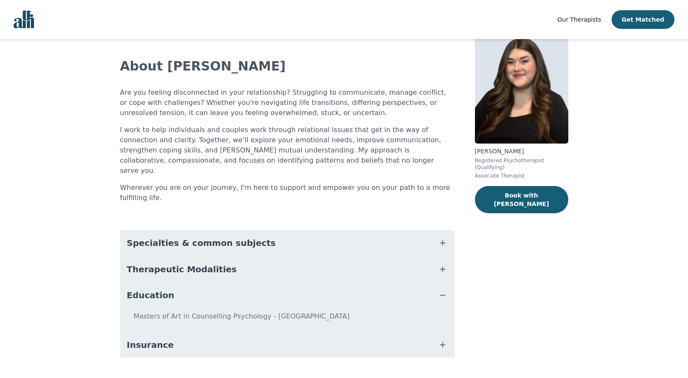
click at [287, 332] on button "Insurance" at bounding box center [287, 344] width 334 height 25
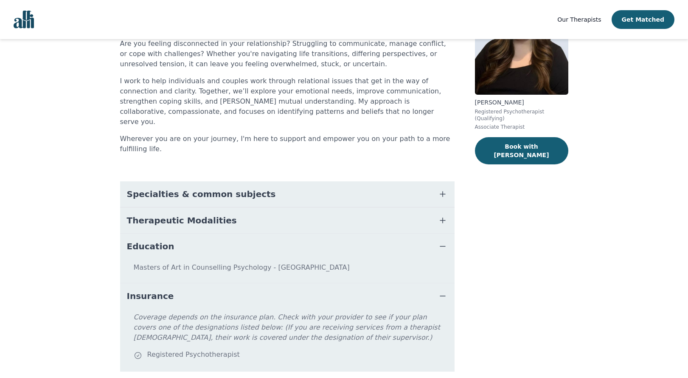
scroll to position [101, 0]
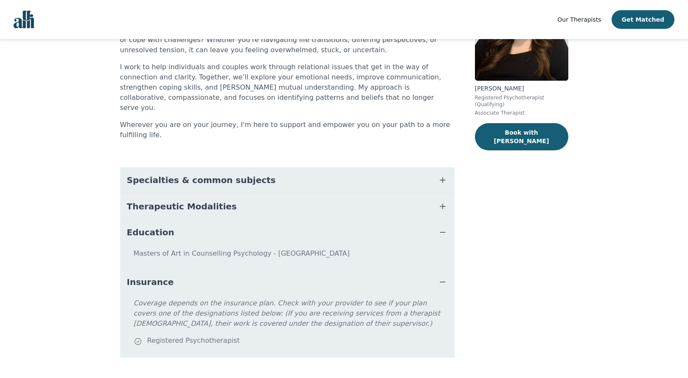
click at [296, 168] on button "Specialties & common subjects" at bounding box center [287, 179] width 334 height 25
